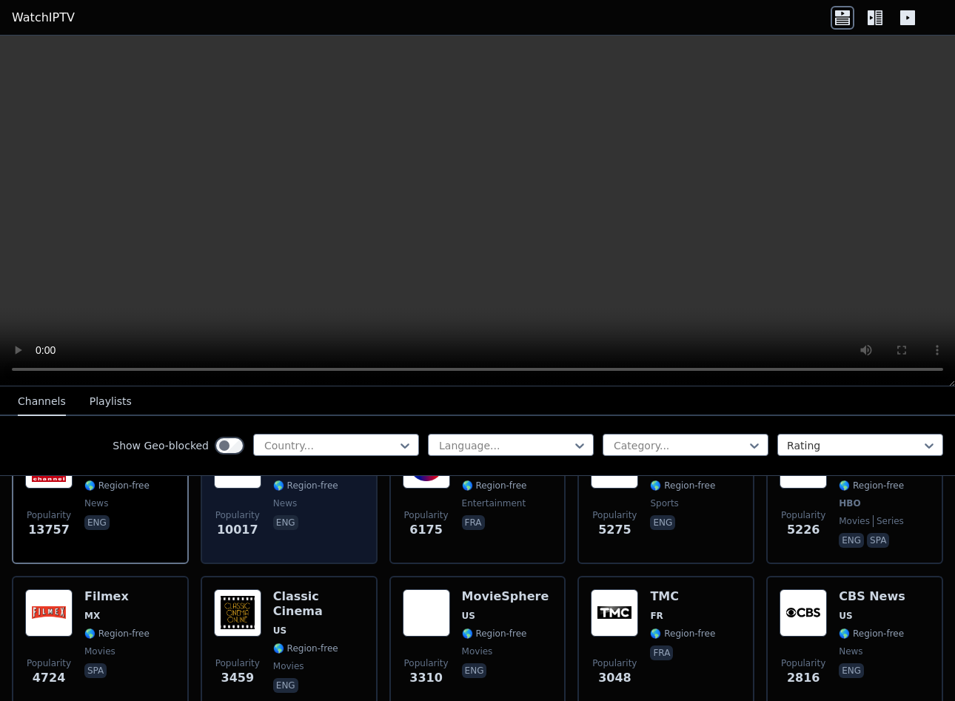
scroll to position [148, 0]
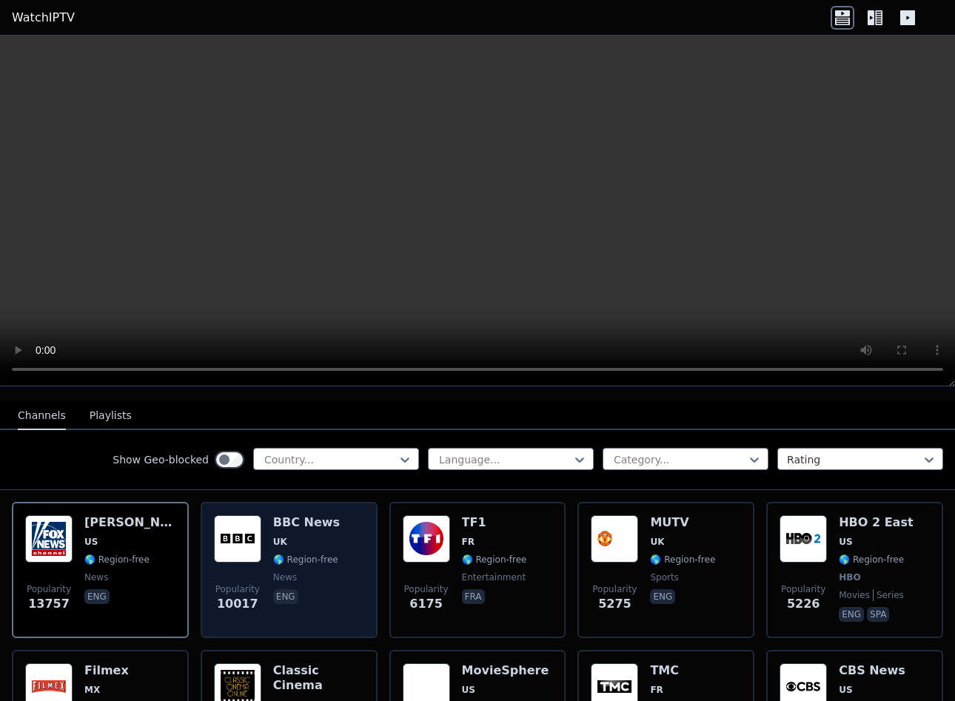
click at [259, 539] on div "Popularity 10017 BBC News UK 🌎 Region-free news eng" at bounding box center [289, 570] width 150 height 110
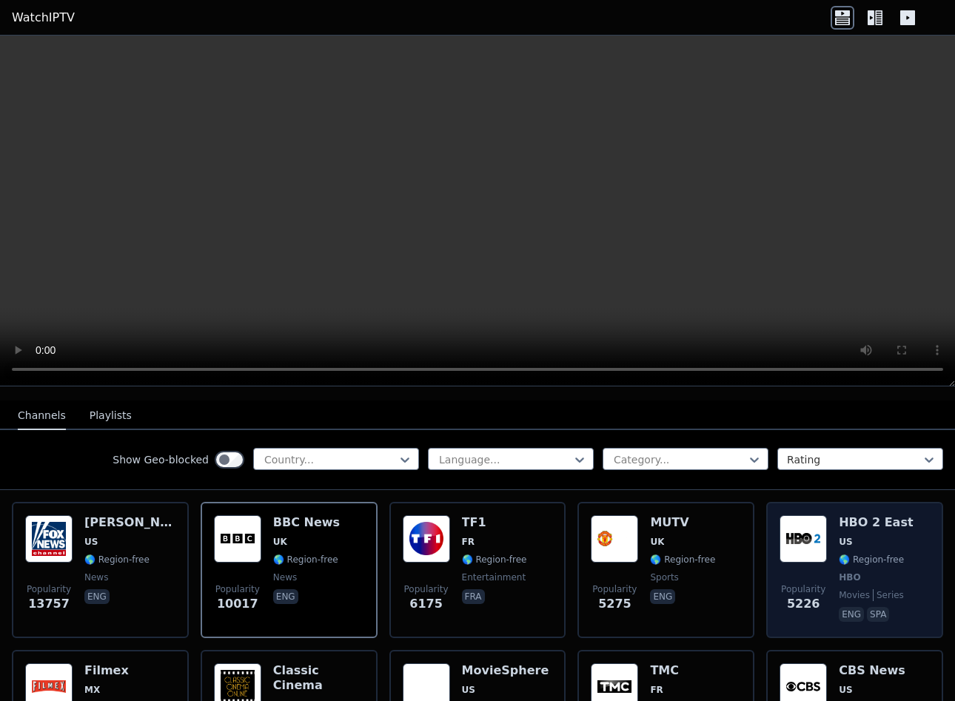
click at [820, 519] on div "Popularity 5226 HBO 2 East US 🌎 Region-free HBO movies series eng spa" at bounding box center [854, 570] width 150 height 110
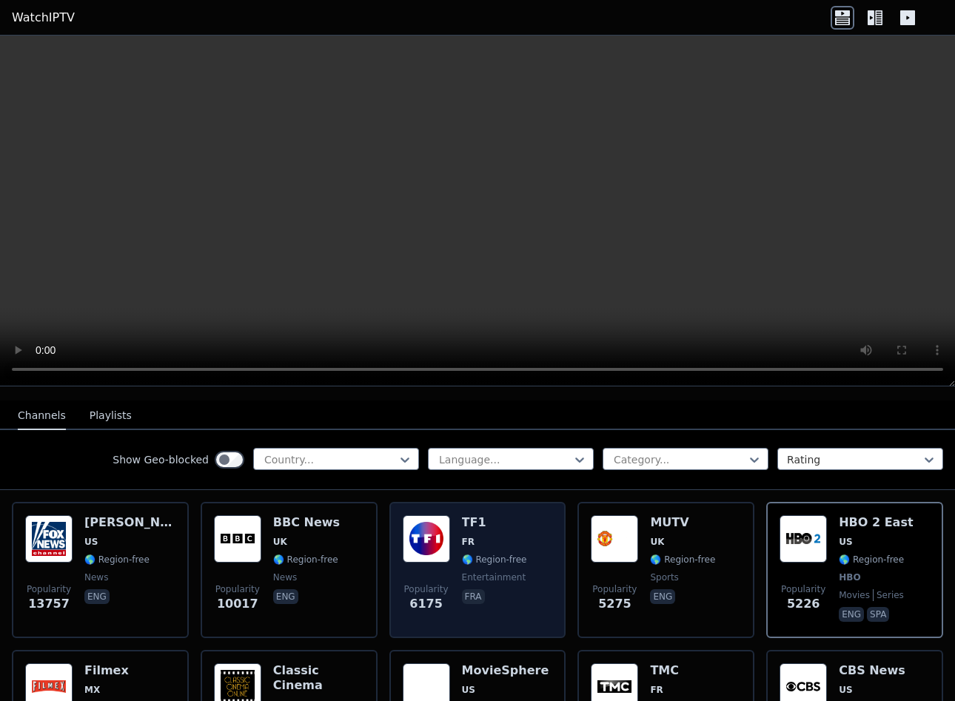
click at [468, 554] on span "🌎 Region-free" at bounding box center [494, 560] width 65 height 12
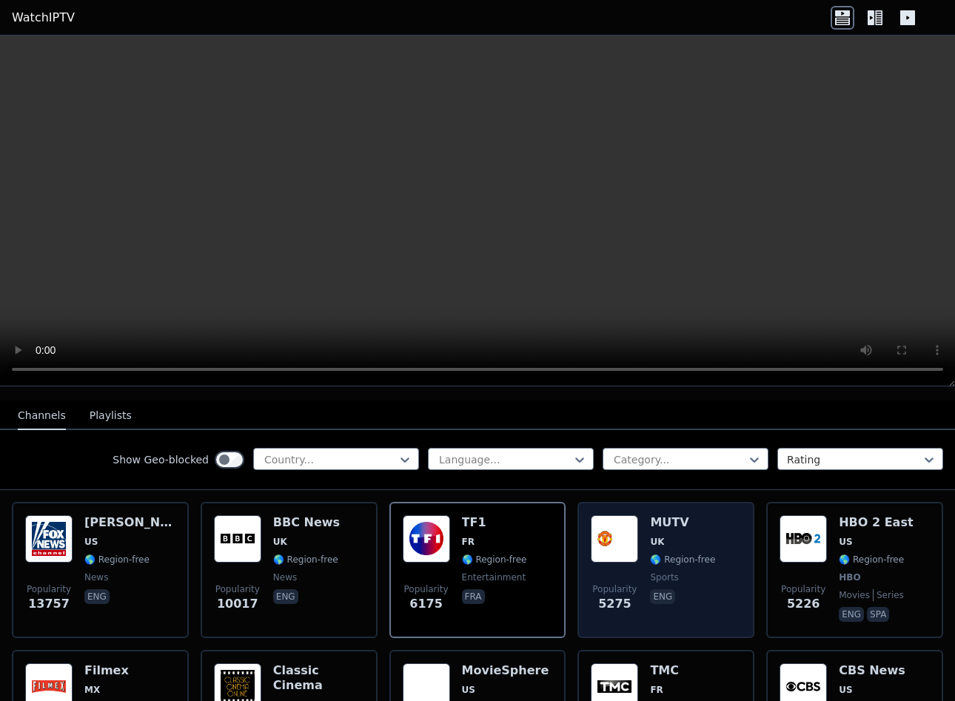
click at [619, 525] on img at bounding box center [614, 538] width 47 height 47
click at [615, 527] on img at bounding box center [614, 538] width 47 height 47
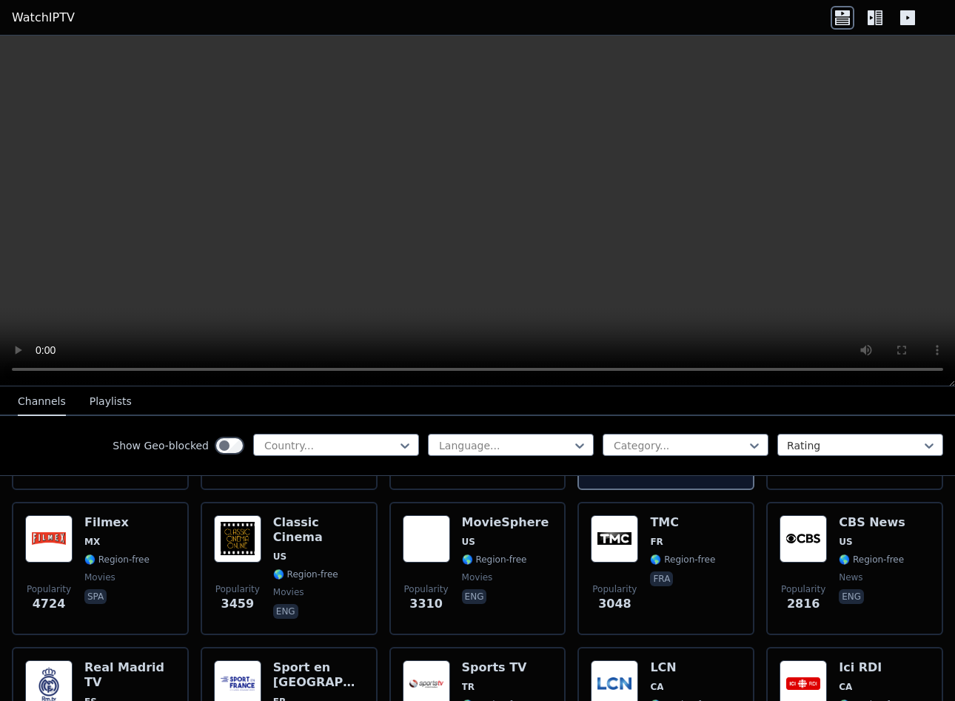
scroll to position [222, 0]
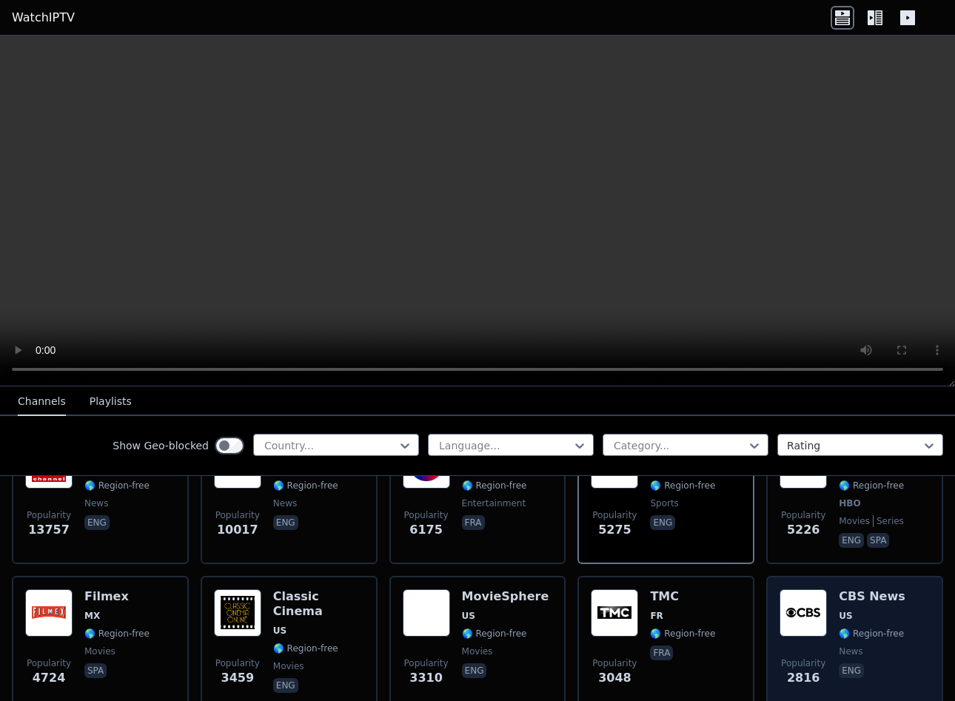
click at [821, 616] on div "Popularity 2816 CBS News US 🌎 Region-free news eng" at bounding box center [854, 642] width 150 height 107
click at [810, 608] on img at bounding box center [802, 612] width 47 height 47
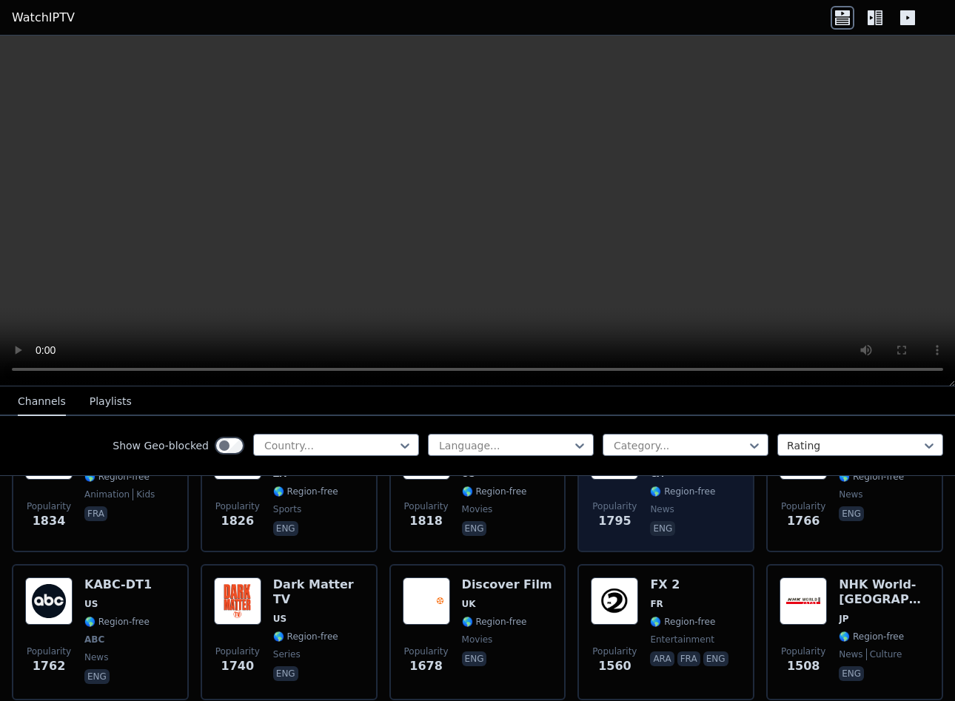
scroll to position [888, 0]
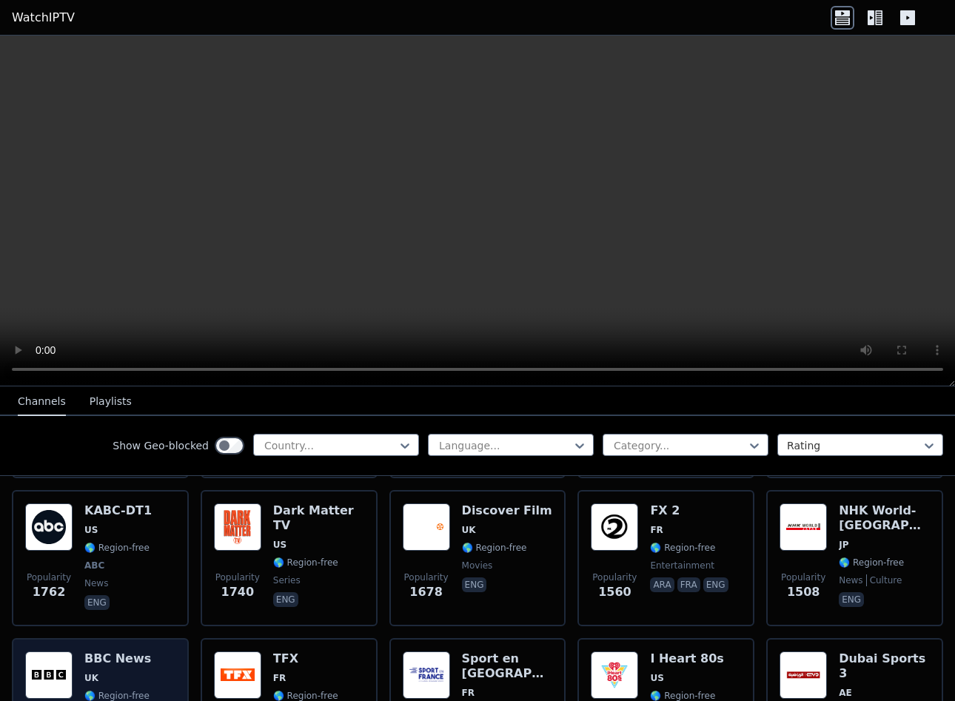
click at [114, 672] on span "UK" at bounding box center [117, 678] width 67 height 12
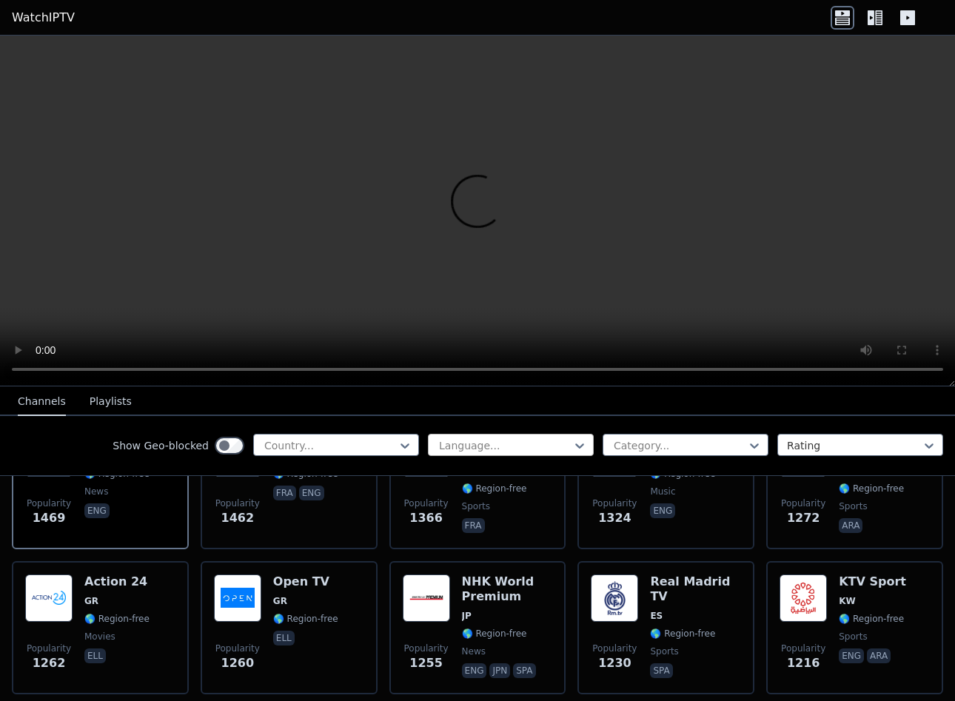
scroll to position [1258, 0]
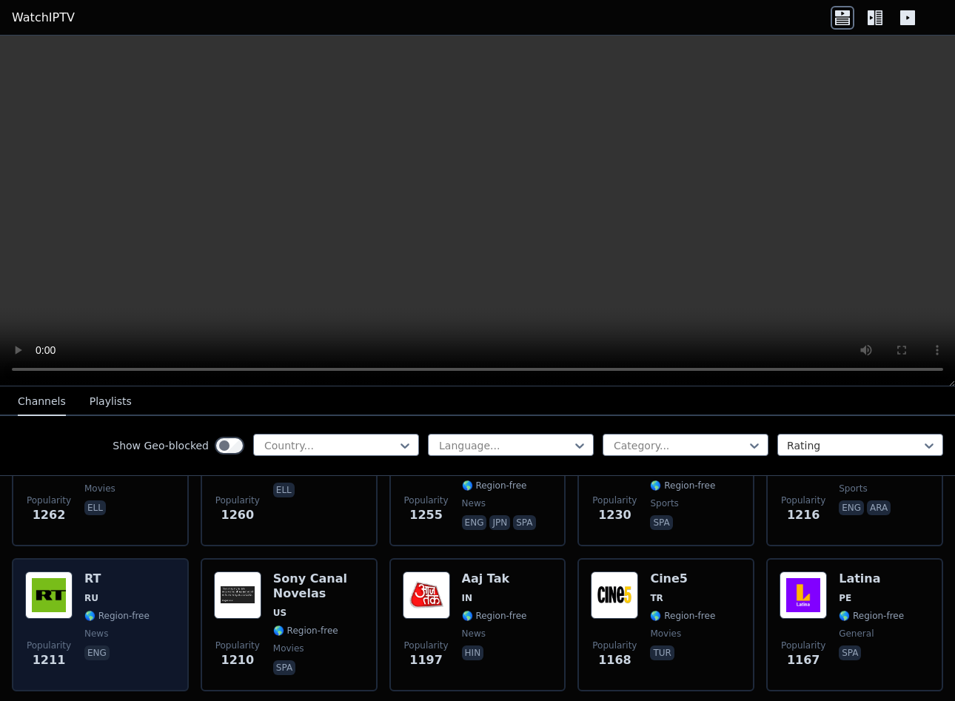
click at [98, 592] on span "RU" at bounding box center [116, 598] width 65 height 12
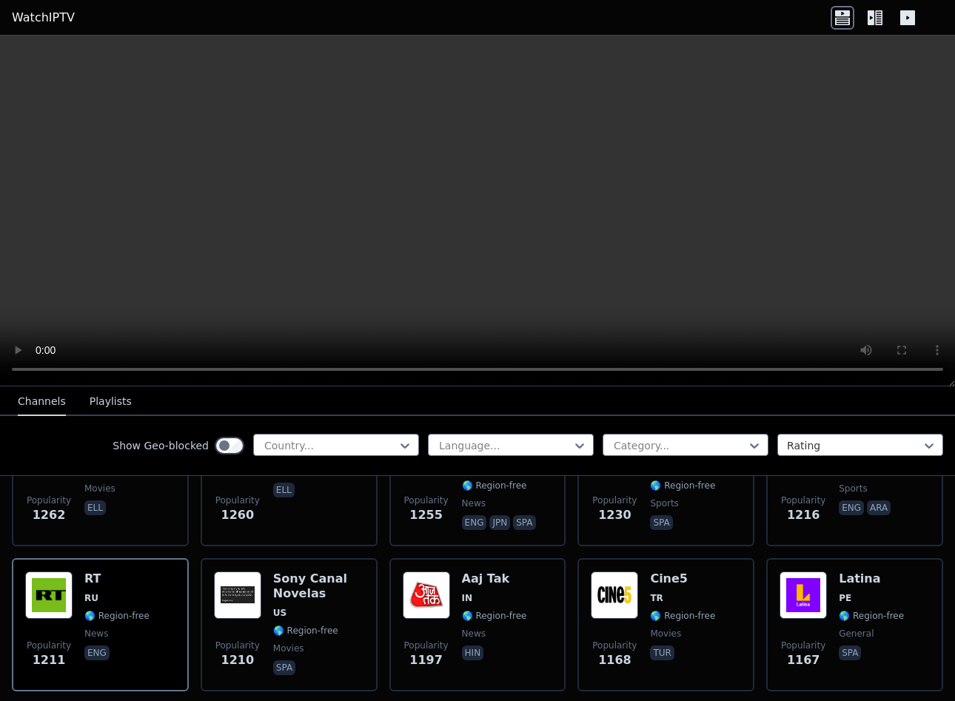
click at [704, 199] on video at bounding box center [477, 211] width 955 height 351
click at [696, 201] on video at bounding box center [477, 211] width 955 height 351
click at [664, 159] on video at bounding box center [477, 211] width 955 height 351
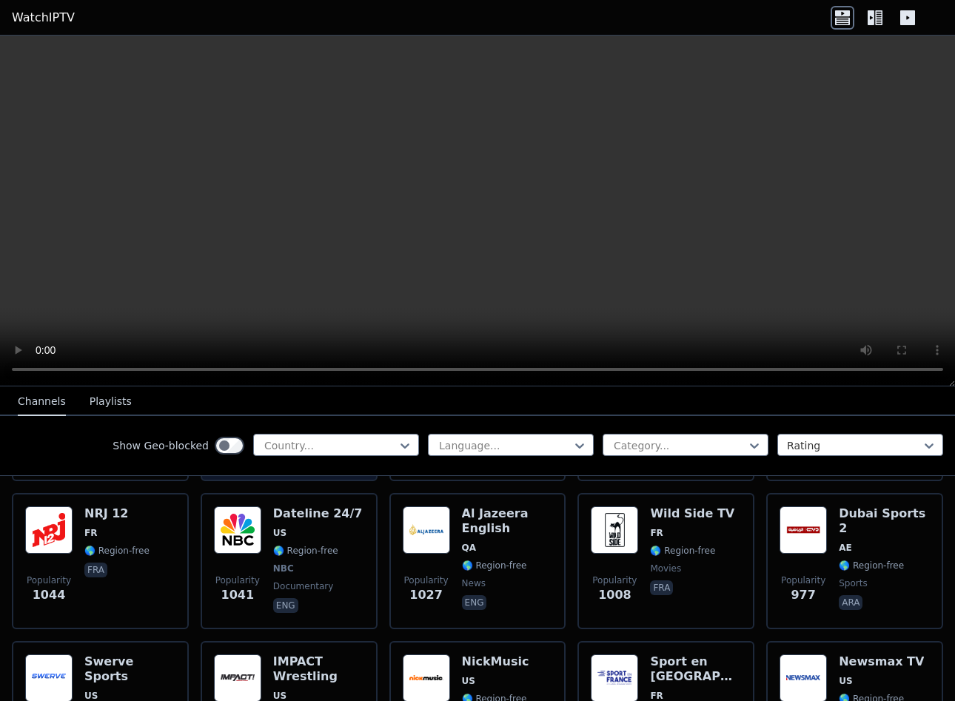
scroll to position [1702, 0]
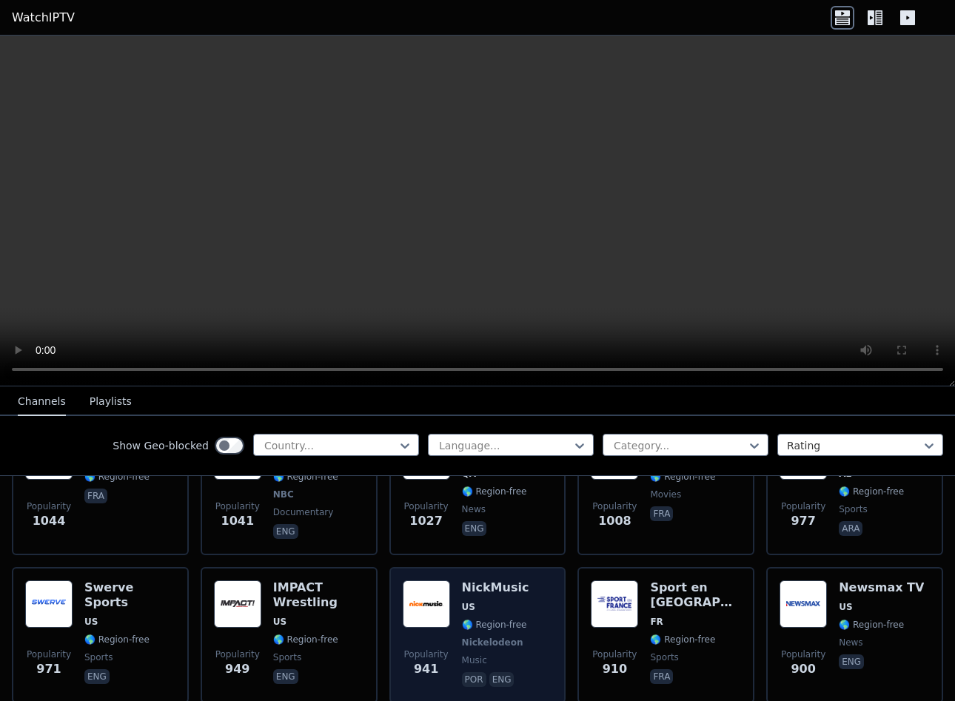
click at [477, 589] on div "NickMusic US 🌎 Region-free Nickelodeon music por eng" at bounding box center [495, 635] width 67 height 110
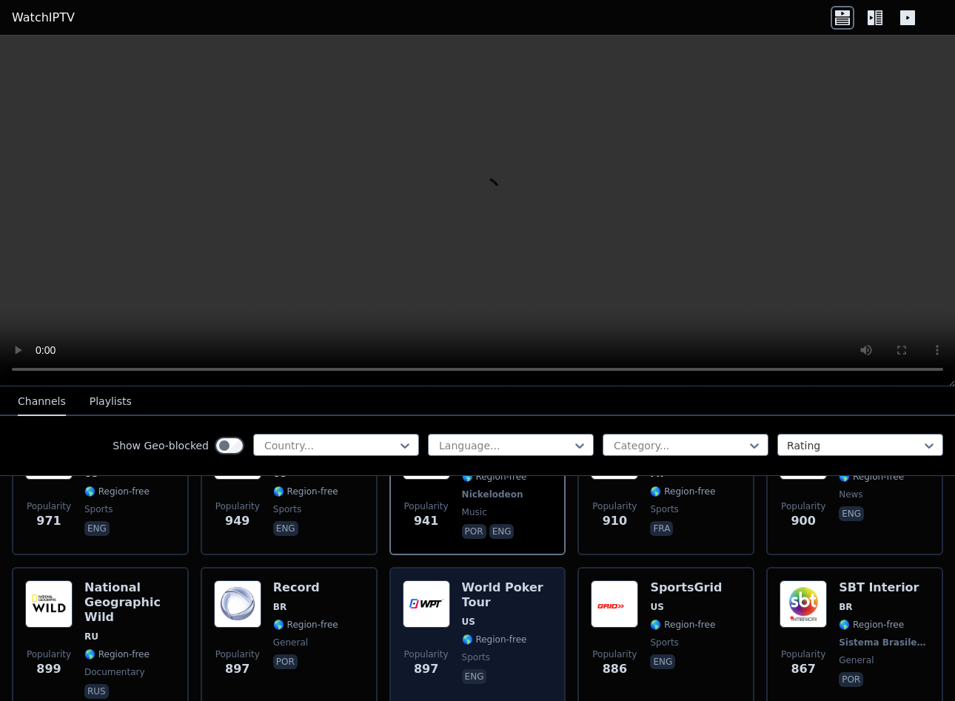
scroll to position [1924, 0]
